Goal: Information Seeking & Learning: Learn about a topic

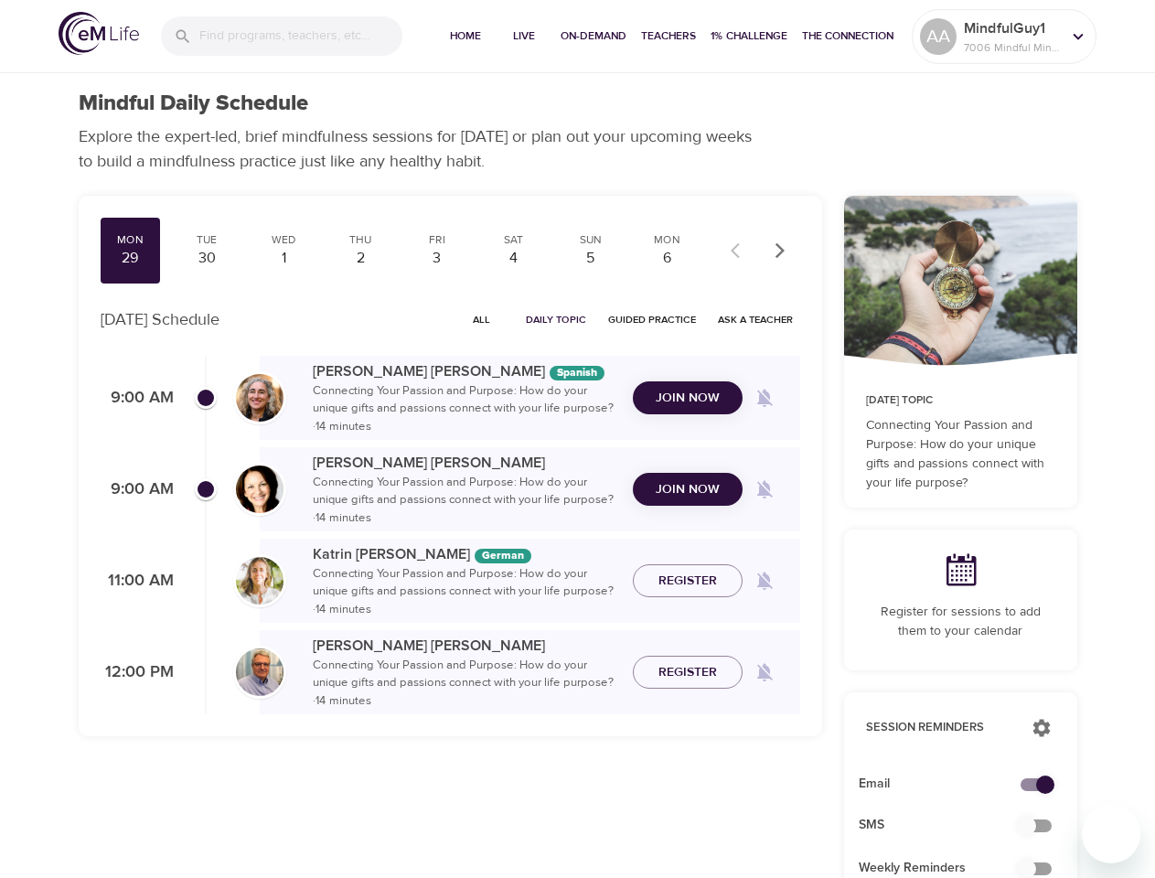
checkbox input "true"
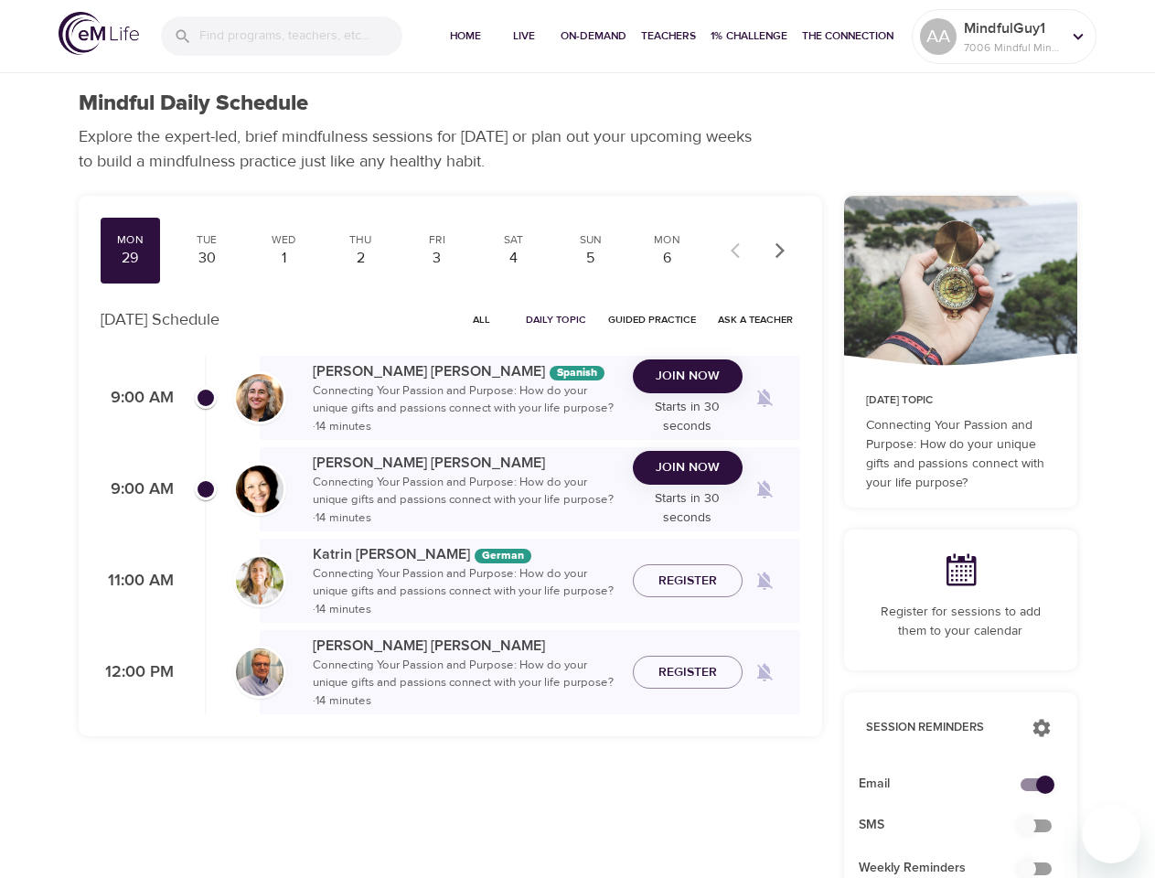
click at [282, 36] on input "search" at bounding box center [300, 35] width 203 height 39
click at [463, 37] on span "Home" at bounding box center [466, 36] width 44 height 19
click at [521, 37] on span "Live" at bounding box center [524, 36] width 44 height 19
click at [591, 37] on span "On-Demand" at bounding box center [594, 36] width 66 height 19
click at [666, 37] on span "Teachers" at bounding box center [668, 36] width 55 height 19
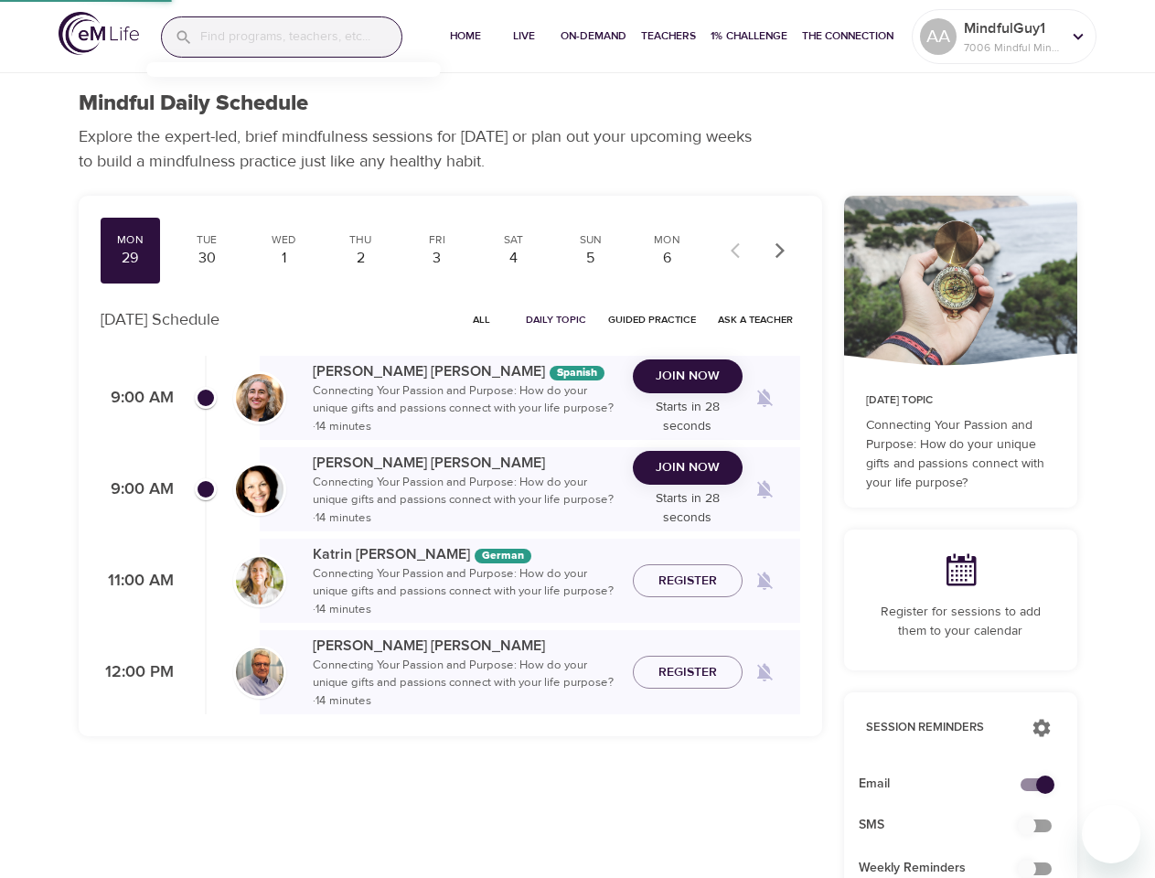
click at [746, 37] on span "1% Challenge" at bounding box center [749, 36] width 77 height 19
click at [847, 37] on span "The Connection" at bounding box center [847, 36] width 91 height 19
click at [1004, 37] on p "MindfulGuy1" at bounding box center [1012, 28] width 97 height 22
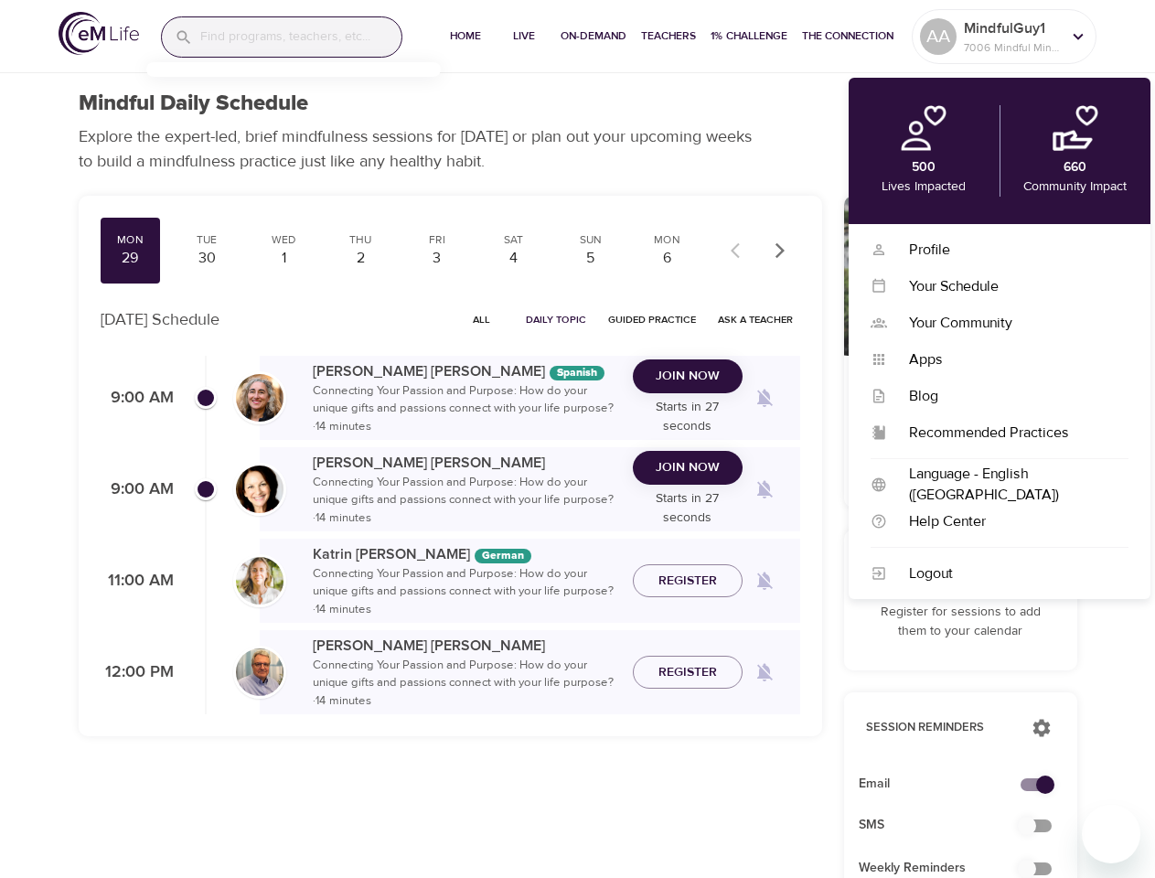
click at [399, 251] on div "Mon 29 Tue 30 Wed 1 Thu 2 Fri 3 Sat 4 Sun 5 Mon 6 Tue 7 Wed 8 Thu 9 Fri 10 Sat …" at bounding box center [399, 251] width 597 height 66
